Goal: Find specific page/section: Find specific page/section

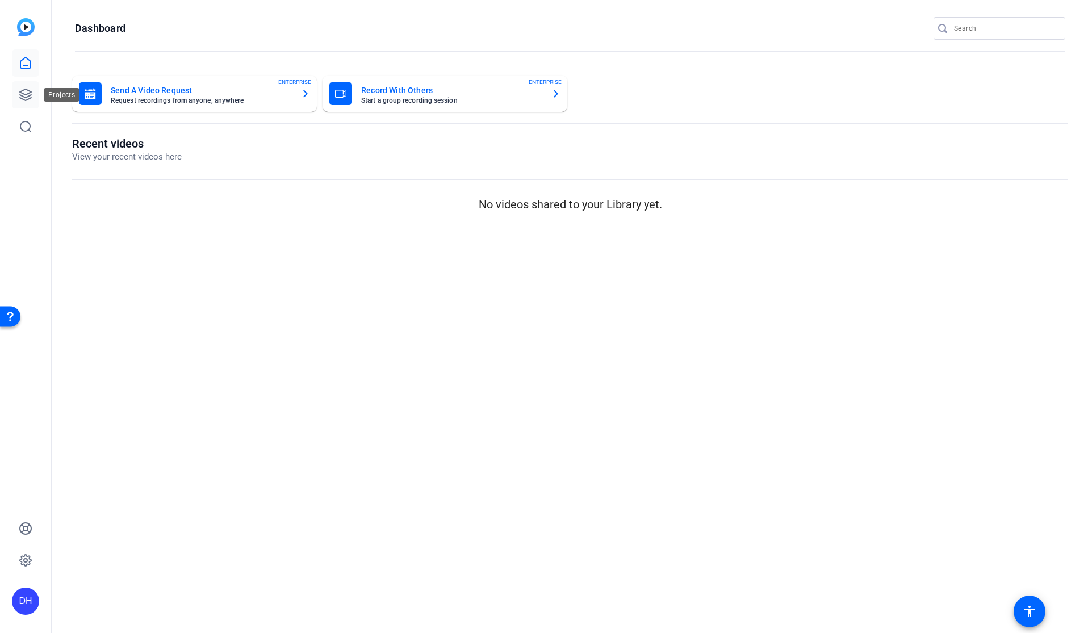
click at [20, 91] on icon at bounding box center [25, 94] width 11 height 11
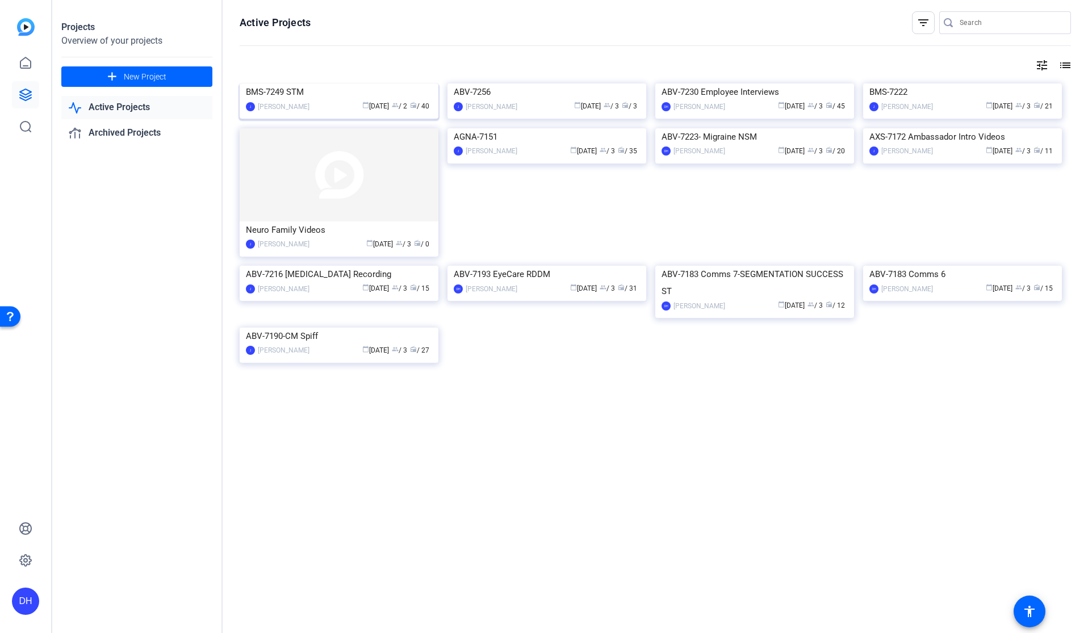
click at [328, 112] on div "calendar_today [DATE] group / 2 radio / 40" at bounding box center [373, 106] width 117 height 12
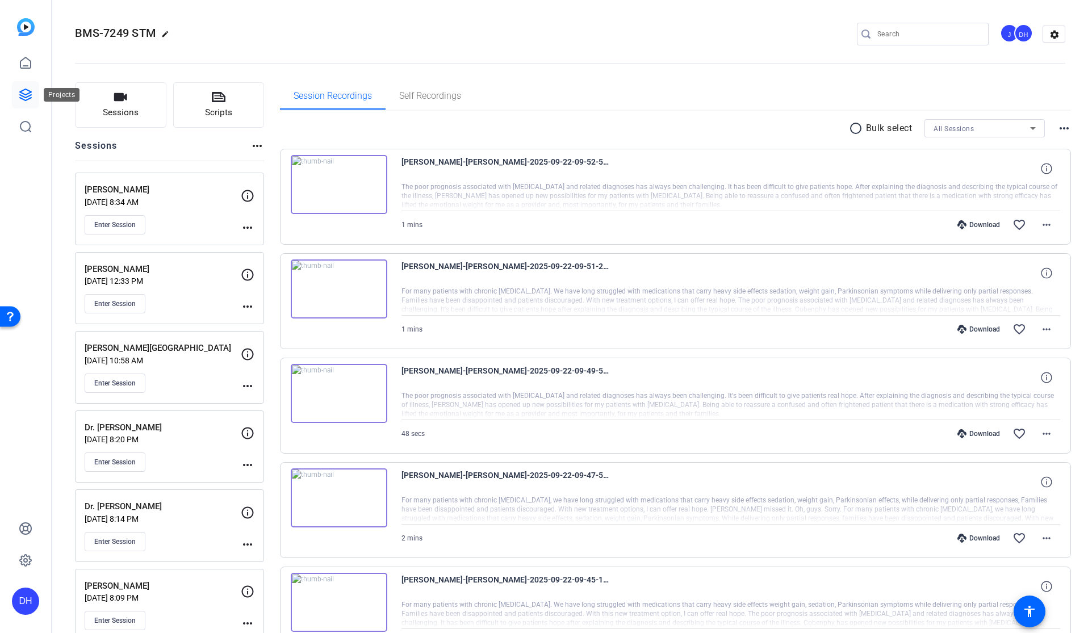
click at [27, 103] on link at bounding box center [25, 94] width 27 height 27
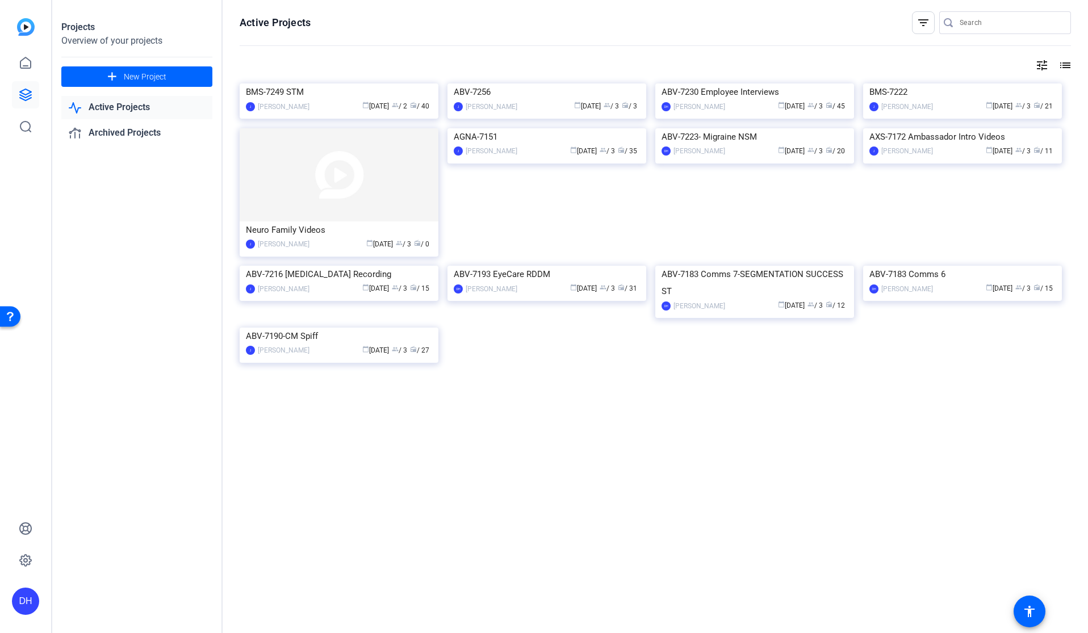
click at [123, 104] on link "Active Projects" at bounding box center [136, 107] width 151 height 23
click at [123, 105] on link "Active Projects" at bounding box center [136, 107] width 151 height 23
click at [69, 352] on div "Projects Overview of your projects add New Project Active Projects Archived Pro…" at bounding box center [137, 316] width 170 height 633
click at [170, 238] on div "Projects Overview of your projects add New Project Active Projects Archived Pro…" at bounding box center [137, 316] width 170 height 633
